Goal: Download file/media

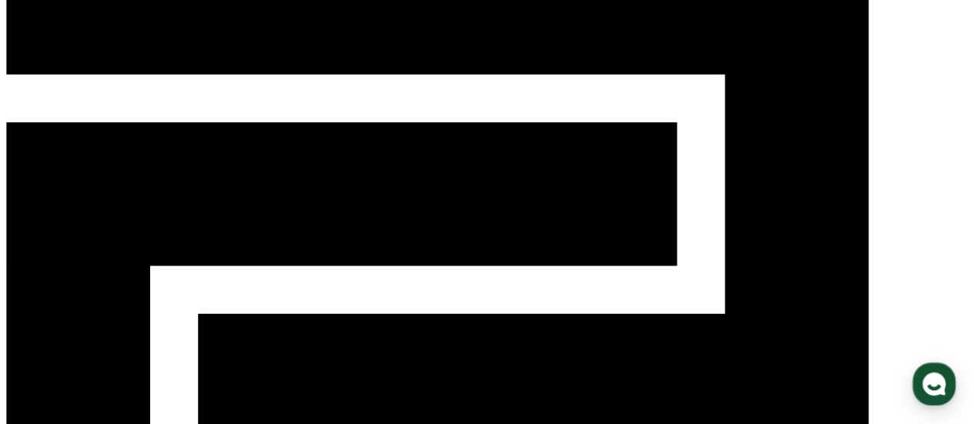
scroll to position [77, 0]
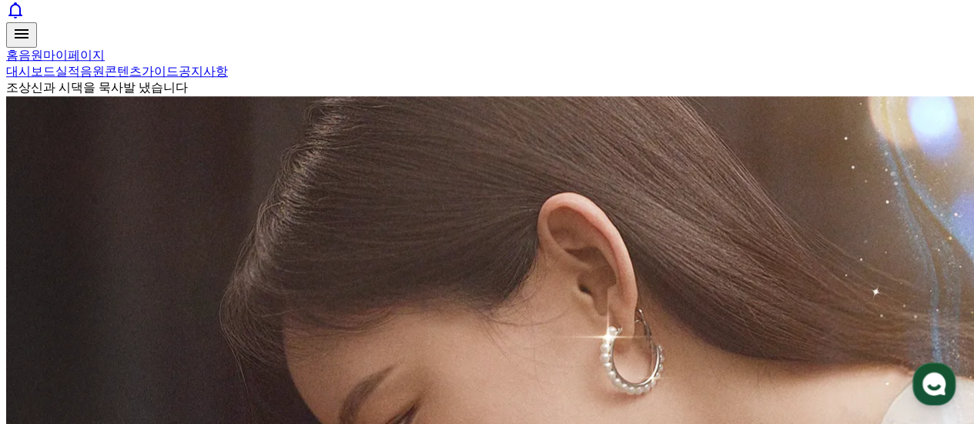
scroll to position [770, 0]
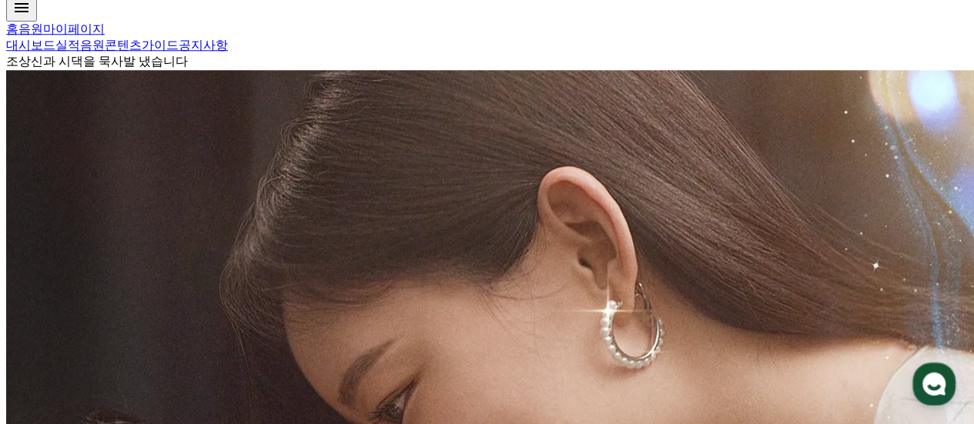
select select "**********"
